Goal: Task Accomplishment & Management: Manage account settings

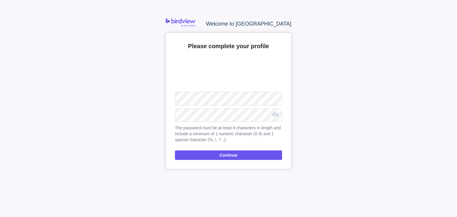
click at [233, 70] on label "Upload" at bounding box center [228, 71] width 30 height 30
click at [0, 0] on input "Upload" at bounding box center [0, 0] width 0 height 0
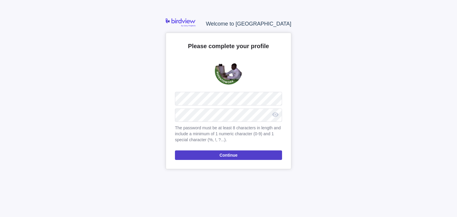
click at [230, 155] on span "Continue" at bounding box center [228, 155] width 18 height 7
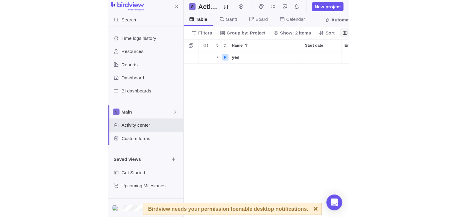
scroll to position [166, 384]
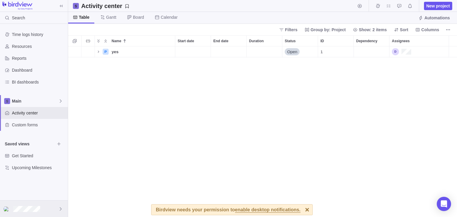
click at [4, 209] on img at bounding box center [7, 209] width 7 height 5
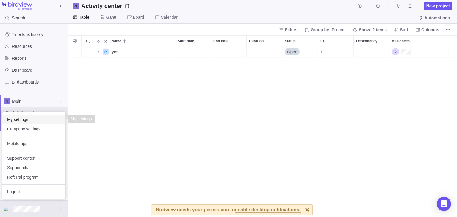
click at [21, 119] on span "My settings" at bounding box center [34, 120] width 54 height 6
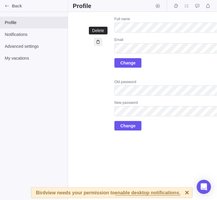
click at [98, 40] on icon at bounding box center [97, 42] width 3 height 4
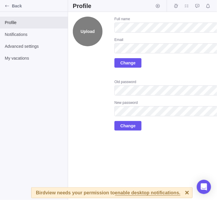
click at [96, 38] on label "Upload" at bounding box center [88, 32] width 30 height 30
click at [0, 0] on input "Upload" at bounding box center [0, 0] width 0 height 0
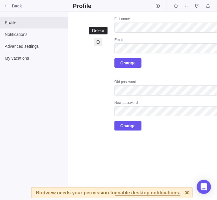
click at [100, 41] on icon at bounding box center [98, 42] width 5 height 5
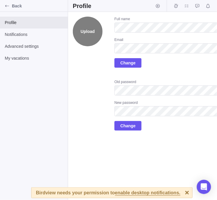
click at [95, 40] on label "Upload" at bounding box center [88, 32] width 30 height 30
click at [0, 0] on input "Upload" at bounding box center [0, 0] width 0 height 0
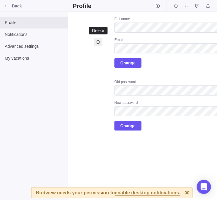
click at [95, 39] on div at bounding box center [98, 42] width 8 height 8
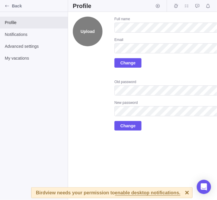
click at [96, 41] on label "Upload" at bounding box center [88, 32] width 30 height 30
click at [0, 0] on input "Upload" at bounding box center [0, 0] width 0 height 0
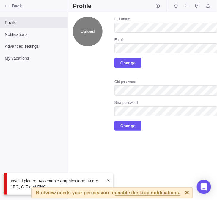
click at [95, 32] on label "Upload" at bounding box center [88, 32] width 30 height 30
click at [0, 0] on input "Upload" at bounding box center [0, 0] width 0 height 0
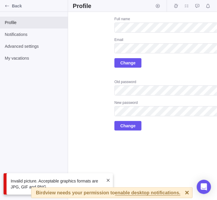
click at [110, 180] on span at bounding box center [108, 180] width 5 height 5
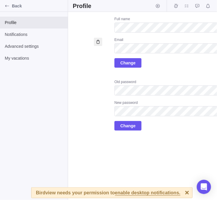
click at [98, 38] on div at bounding box center [98, 42] width 8 height 8
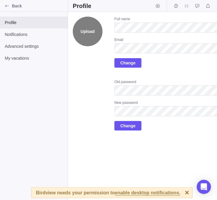
click at [90, 37] on label "Upload" at bounding box center [88, 32] width 30 height 30
click at [0, 0] on input "Upload" at bounding box center [0, 0] width 0 height 0
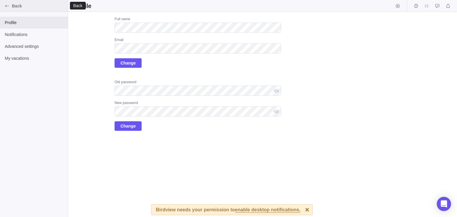
click at [11, 7] on div "Back" at bounding box center [7, 6] width 10 height 10
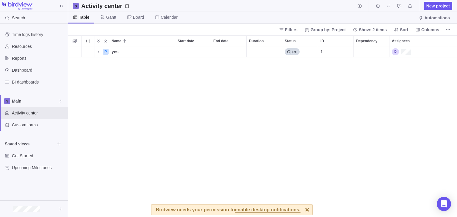
scroll to position [166, 384]
click at [398, 52] on div "Assignees" at bounding box center [401, 51] width 19 height 7
drag, startPoint x: 394, startPoint y: 51, endPoint x: 401, endPoint y: 67, distance: 17.2
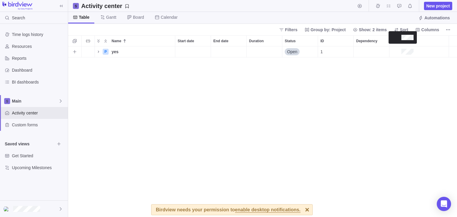
click at [401, 67] on div "P yes Details Open 1" at bounding box center [262, 131] width 389 height 171
click at [396, 51] on div "Assignees" at bounding box center [403, 51] width 22 height 7
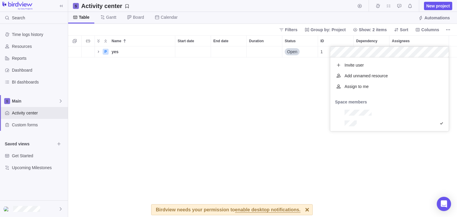
scroll to position [69, 114]
drag, startPoint x: 396, startPoint y: 51, endPoint x: 317, endPoint y: 136, distance: 116.1
click at [317, 136] on div "Name Start date End date Duration Status ID Dependency Assignees P yes Details …" at bounding box center [262, 126] width 389 height 182
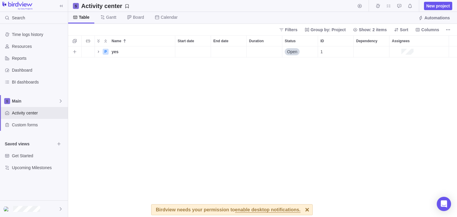
click at [394, 54] on div "Assignees" at bounding box center [403, 51] width 22 height 7
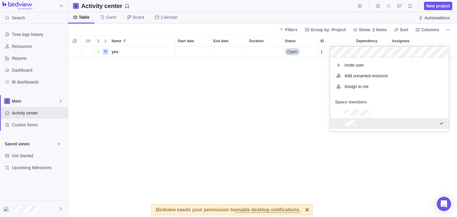
click at [338, 123] on div "grid" at bounding box center [338, 123] width 7 height 7
click at [338, 122] on div "grid" at bounding box center [338, 123] width 7 height 7
drag, startPoint x: 341, startPoint y: 124, endPoint x: 257, endPoint y: 139, distance: 85.7
click at [257, 139] on div "Name Start date End date Duration Status ID Dependency Assignees P yes Details …" at bounding box center [262, 126] width 389 height 182
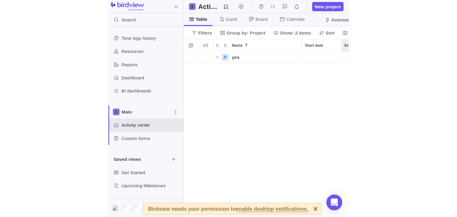
scroll to position [166, 384]
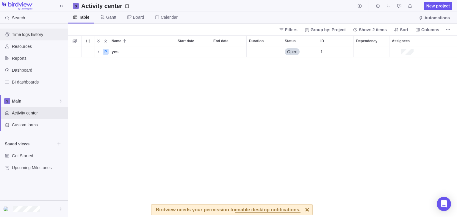
click at [22, 35] on span "Time logs history" at bounding box center [39, 35] width 54 height 6
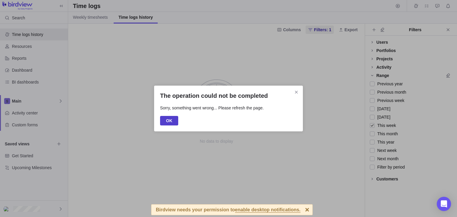
click at [173, 122] on span "OK" at bounding box center [169, 121] width 18 height 10
